Goal: Go to known website: Access a specific website the user already knows

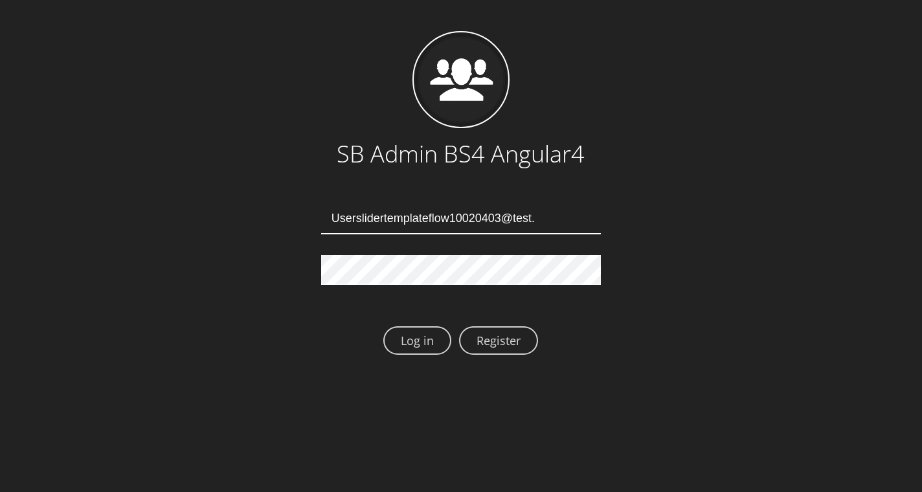
type input "Userslidertemplateflow10020403@test.qa"
type input "[EMAIL_ADDRESS][DOMAIN_NAME]"
